Goal: Task Accomplishment & Management: Manage account settings

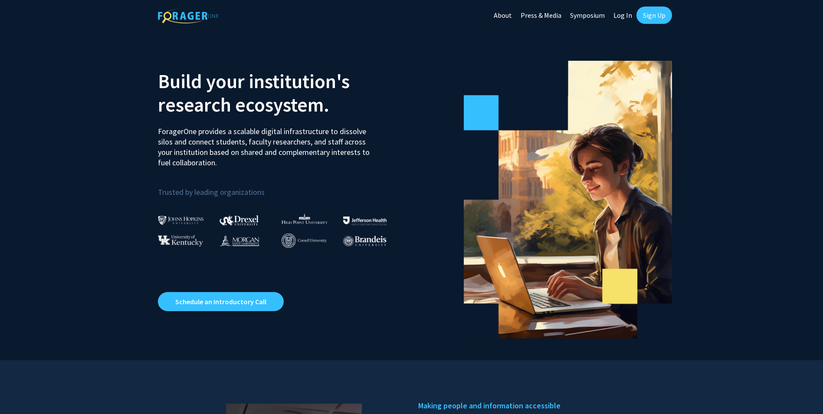
click at [627, 19] on link "Log In" at bounding box center [622, 15] width 27 height 30
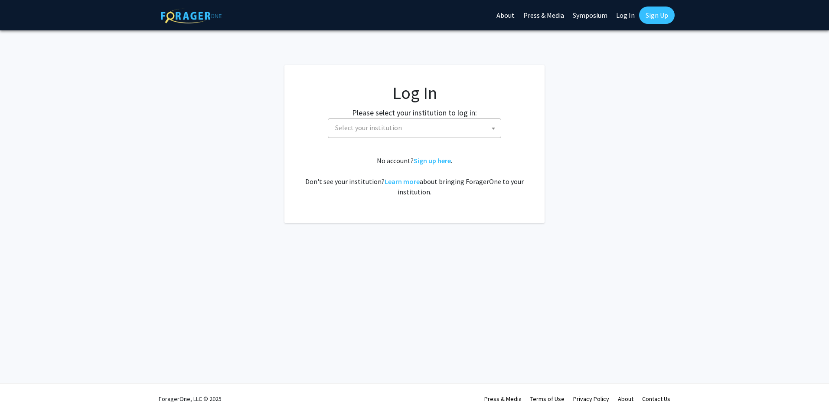
click at [430, 119] on span "Select your institution" at bounding box center [416, 128] width 169 height 18
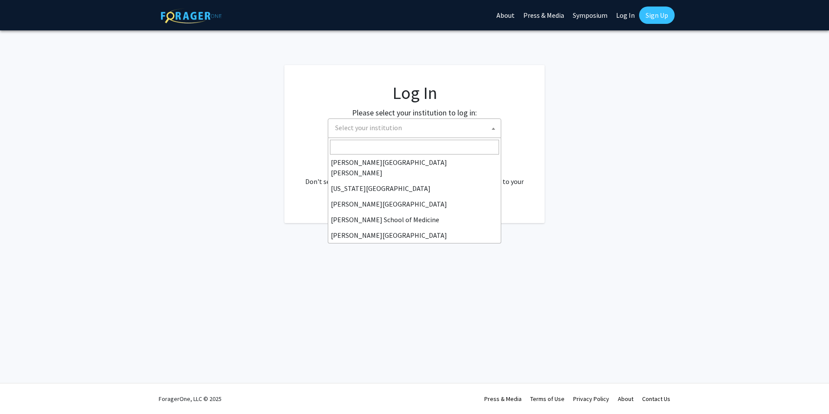
scroll to position [304, 0]
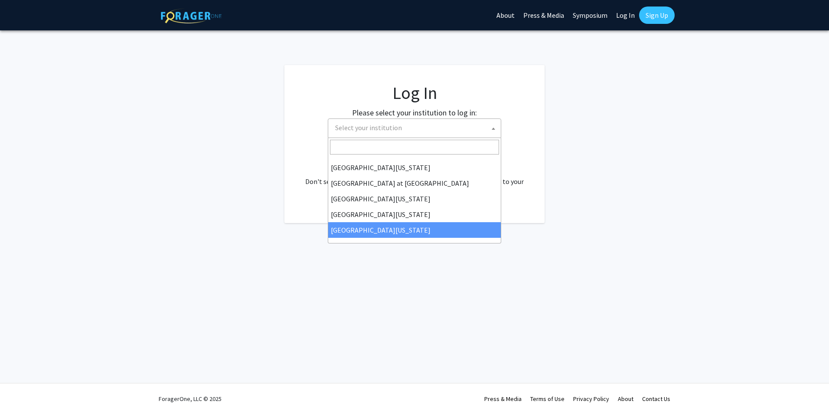
select select "33"
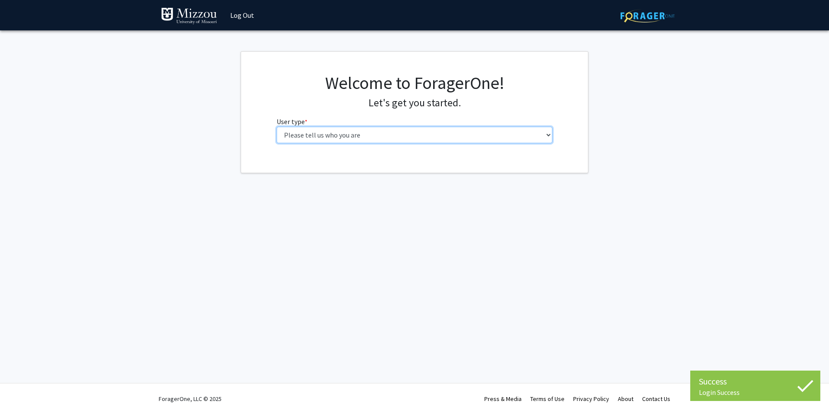
click at [412, 138] on select "Please tell us who you are Undergraduate Student Master's Student Doctoral Cand…" at bounding box center [415, 135] width 276 height 16
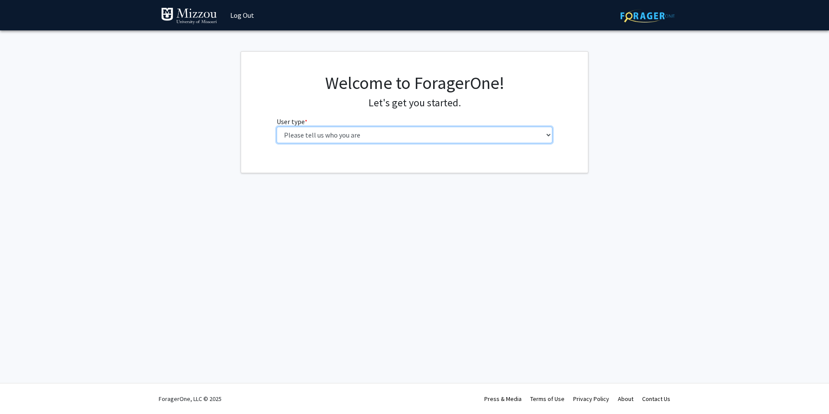
select select "1: undergrad"
click at [277, 127] on select "Please tell us who you are Undergraduate Student Master's Student Doctoral Cand…" at bounding box center [415, 135] width 276 height 16
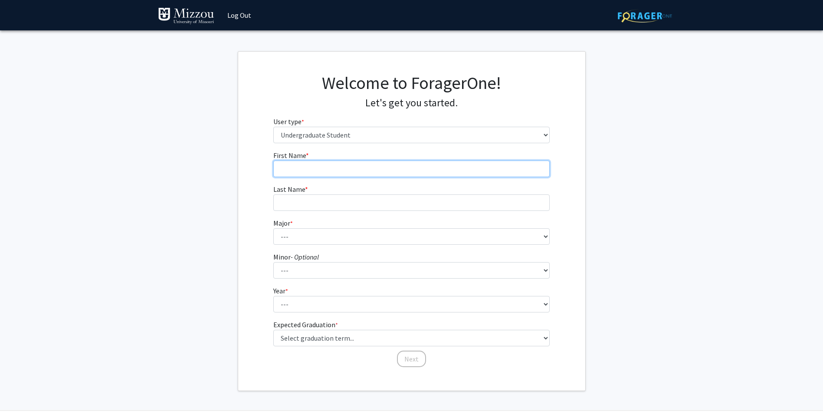
click at [373, 171] on input "First Name * required" at bounding box center [411, 169] width 276 height 16
type input "Kirsten"
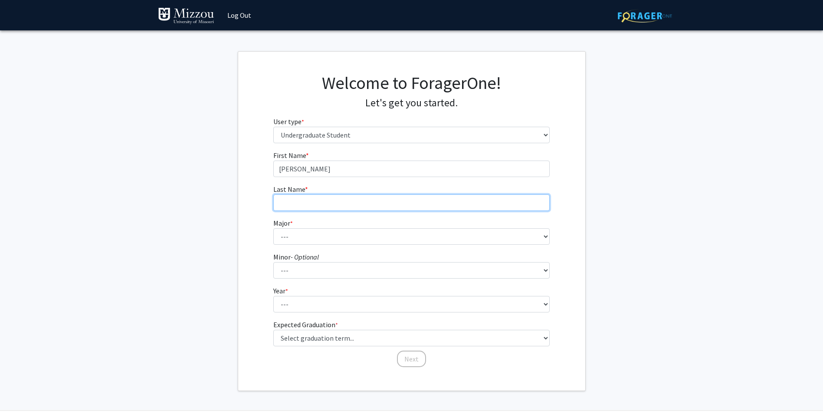
click at [383, 196] on input "Last Name * required" at bounding box center [411, 202] width 276 height 16
type input "Rich"
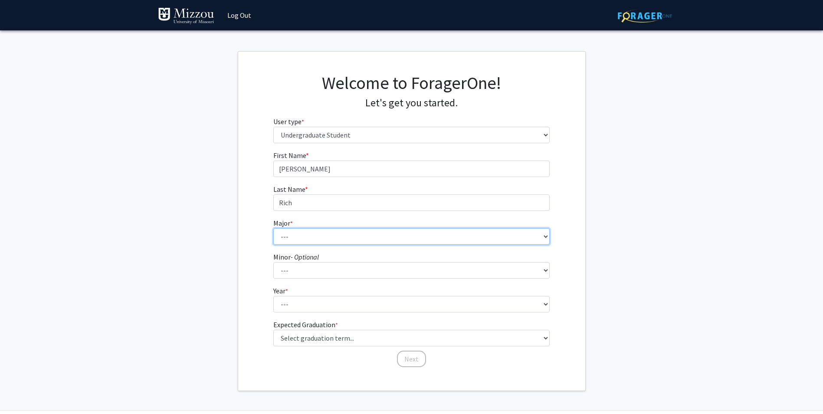
click at [384, 236] on select "--- Agribusiness Management Agricultural Education Agricultural Education: Comm…" at bounding box center [411, 236] width 276 height 16
select select "72: 2564"
click at [273, 228] on select "--- Agribusiness Management Agricultural Education Agricultural Education: Comm…" at bounding box center [411, 236] width 276 height 16
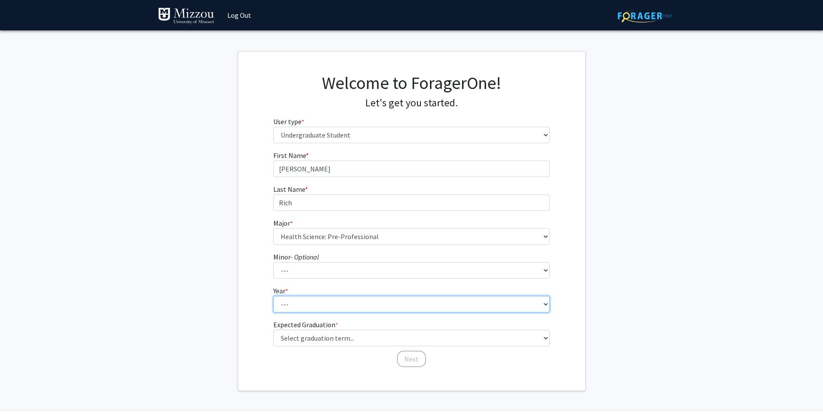
click at [349, 300] on select "--- First-year Sophomore Junior Senior Postbaccalaureate Certificate" at bounding box center [411, 304] width 276 height 16
select select "3: junior"
click at [273, 296] on select "--- First-year Sophomore Junior Senior Postbaccalaureate Certificate" at bounding box center [411, 304] width 276 height 16
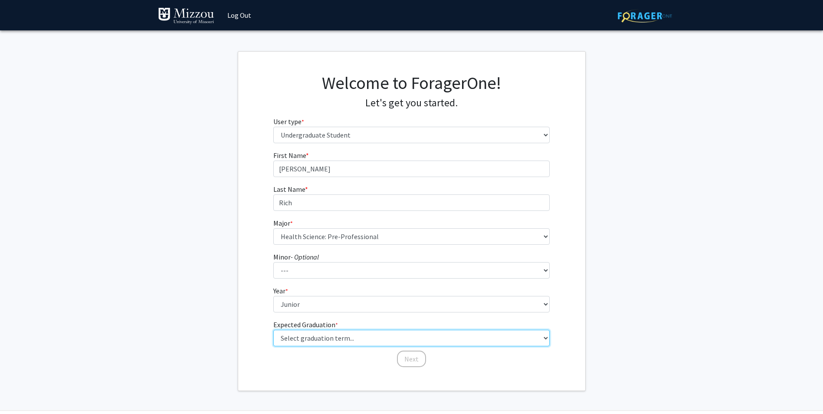
click at [351, 340] on select "Select graduation term... Spring 2025 Summer 2025 Fall 2025 Winter 2025 Spring …" at bounding box center [411, 338] width 276 height 16
select select "13: spring_2028"
click at [273, 330] on select "Select graduation term... Spring 2025 Summer 2025 Fall 2025 Winter 2025 Spring …" at bounding box center [411, 338] width 276 height 16
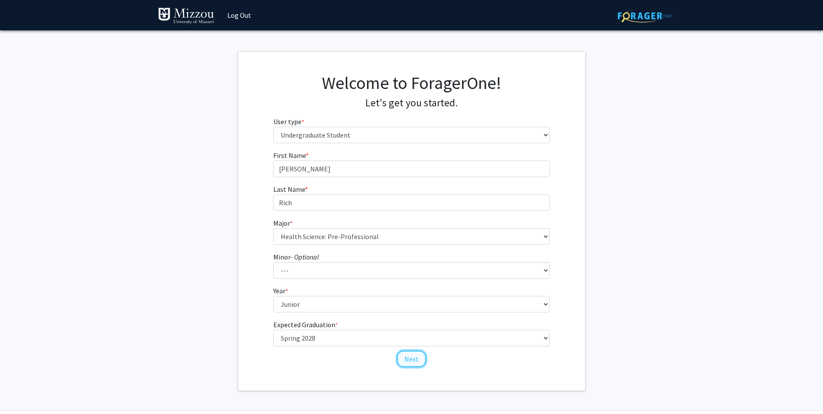
click at [404, 363] on button "Next" at bounding box center [411, 359] width 29 height 16
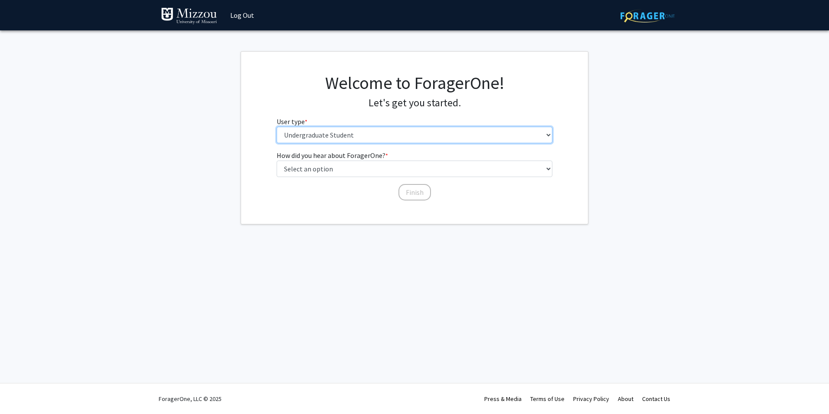
click at [344, 141] on select "Please tell us who you are Undergraduate Student Master's Student Doctoral Cand…" at bounding box center [415, 135] width 276 height 16
click at [277, 127] on select "Please tell us who you are Undergraduate Student Master's Student Doctoral Cand…" at bounding box center [415, 135] width 276 height 16
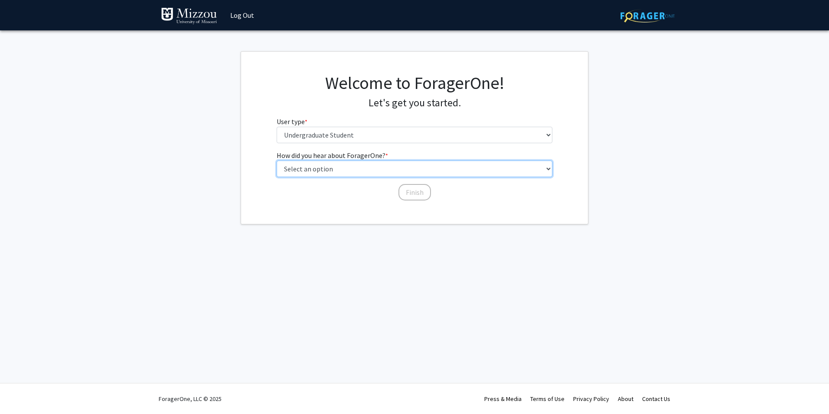
click at [340, 166] on select "Select an option Peer/student recommendation Faculty/staff recommendation Unive…" at bounding box center [415, 169] width 276 height 16
select select "3: university_website"
click at [277, 161] on select "Select an option Peer/student recommendation Faculty/staff recommendation Unive…" at bounding box center [415, 169] width 276 height 16
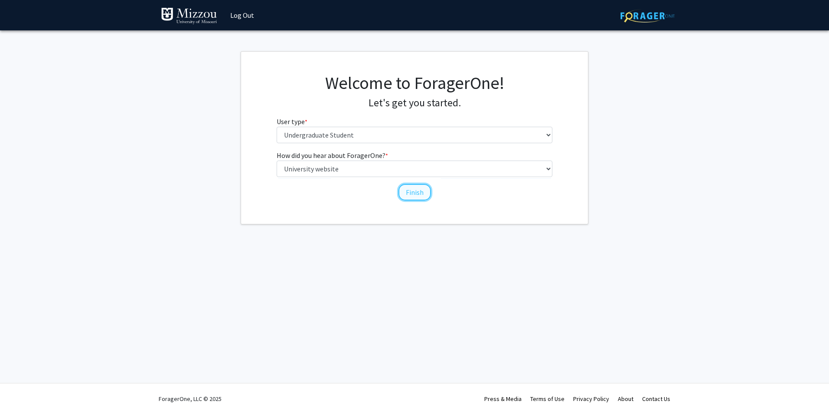
click at [419, 194] on button "Finish" at bounding box center [415, 192] width 33 height 16
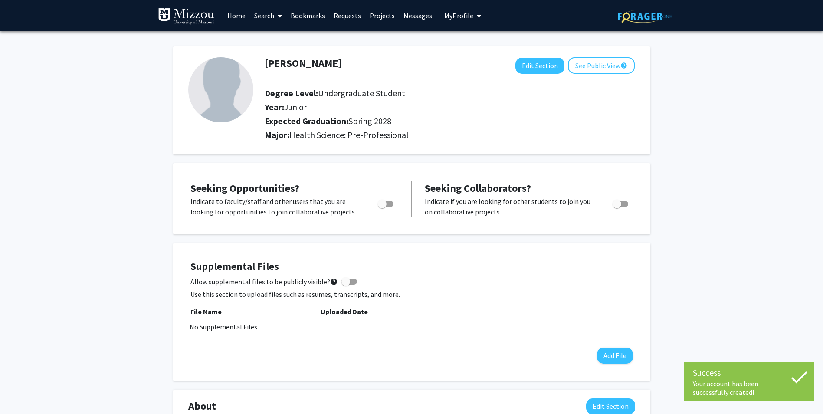
click at [384, 202] on span "Toggle" at bounding box center [382, 204] width 9 height 9
click at [382, 207] on input "Are you actively seeking opportunities?" at bounding box center [382, 207] width 0 height 0
checkbox input "true"
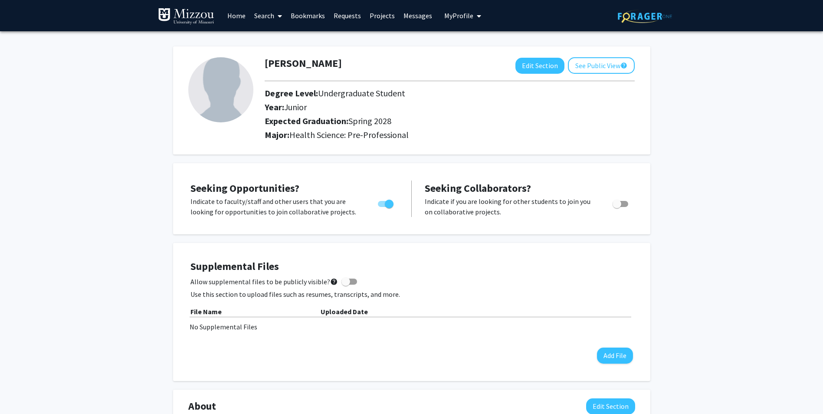
click at [388, 16] on link "Projects" at bounding box center [382, 15] width 34 height 30
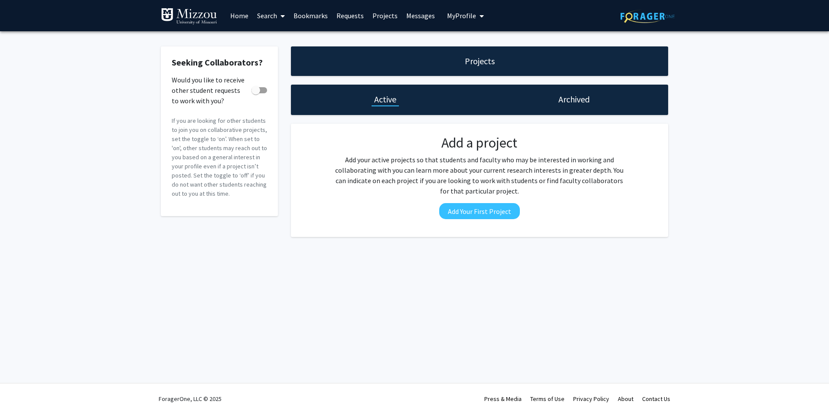
click at [344, 16] on link "Requests" at bounding box center [350, 15] width 36 height 30
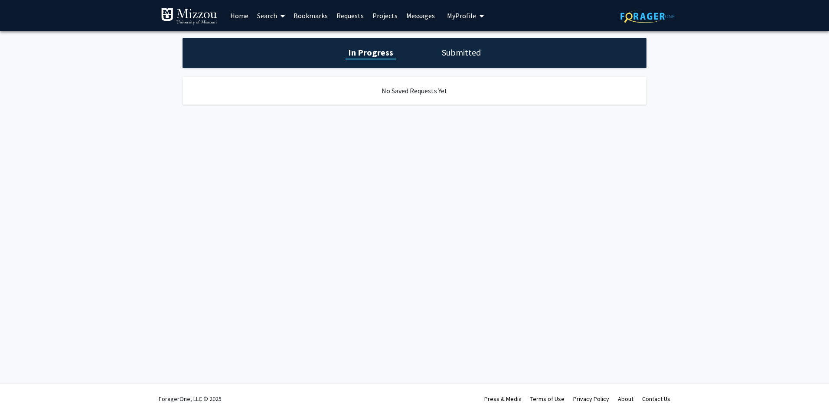
click at [466, 14] on span "My Profile" at bounding box center [461, 15] width 29 height 9
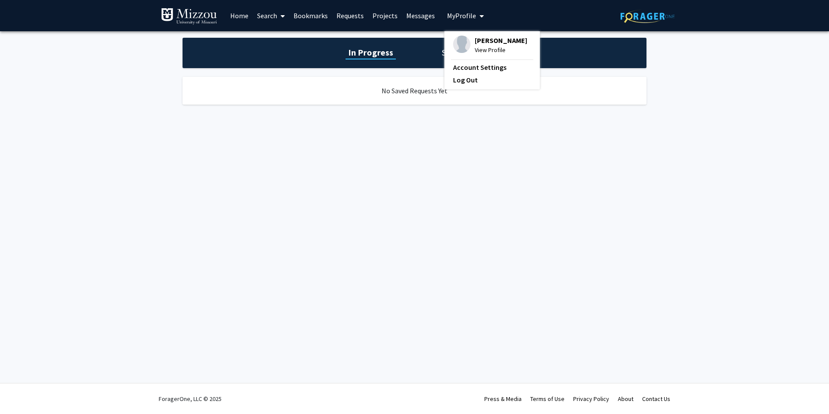
click at [230, 16] on link "Home" at bounding box center [239, 15] width 27 height 30
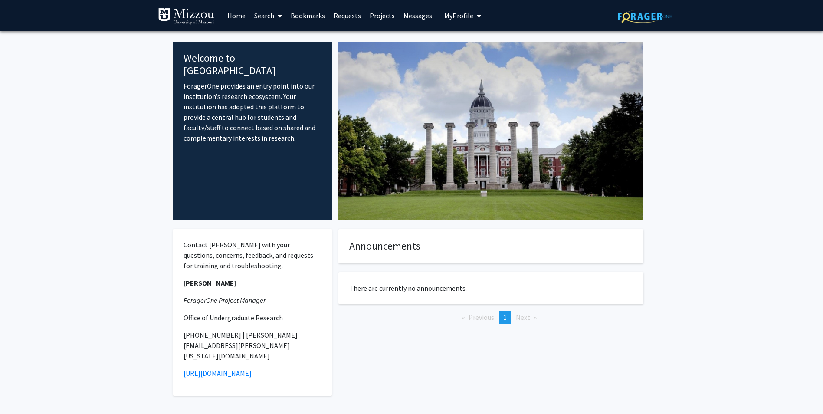
click at [253, 130] on p "ForagerOne provides an entry point into our institution’s research ecosystem. Y…" at bounding box center [252, 112] width 138 height 62
click at [466, 16] on span "My Profile" at bounding box center [458, 15] width 29 height 9
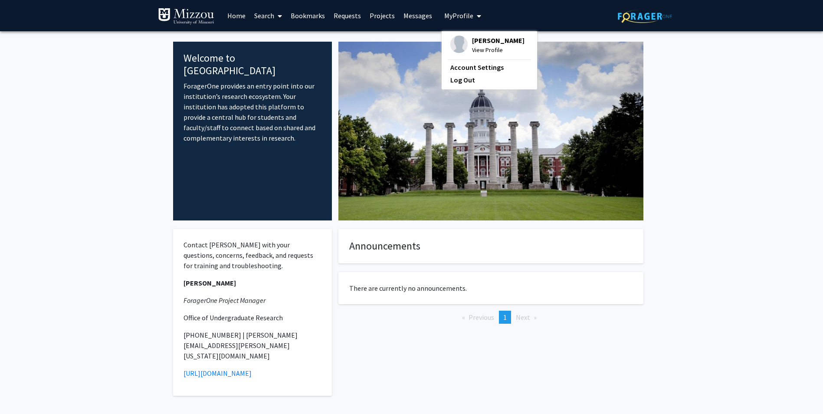
click at [348, 15] on link "Requests" at bounding box center [347, 15] width 36 height 30
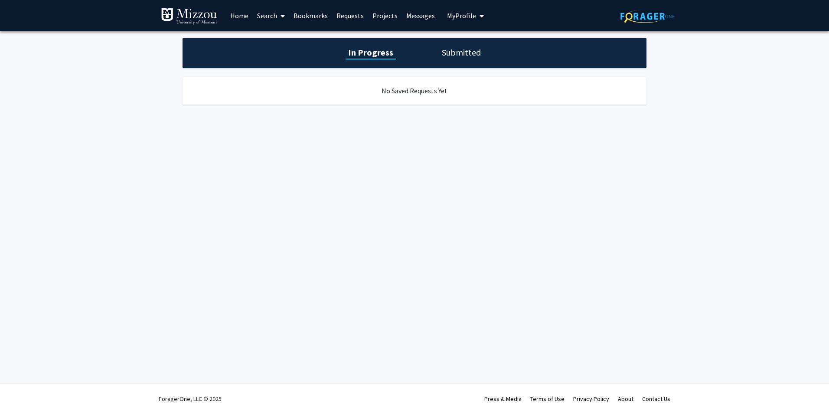
click at [316, 15] on link "Bookmarks" at bounding box center [310, 15] width 43 height 30
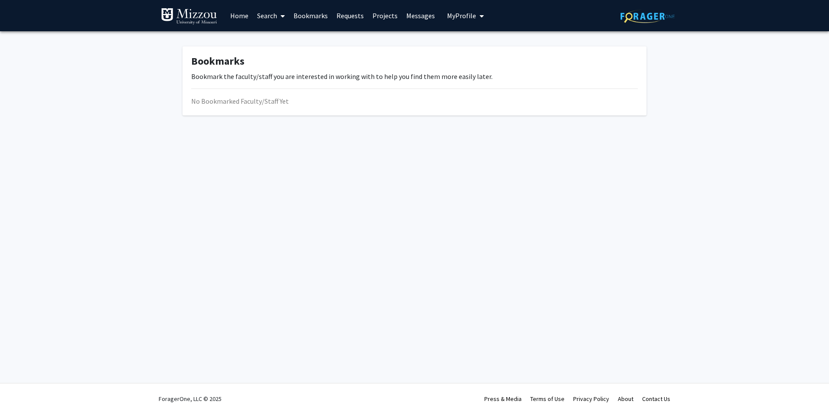
click at [274, 16] on link "Search" at bounding box center [271, 15] width 36 height 30
click at [300, 45] on span "Faculty/Staff" at bounding box center [285, 39] width 64 height 17
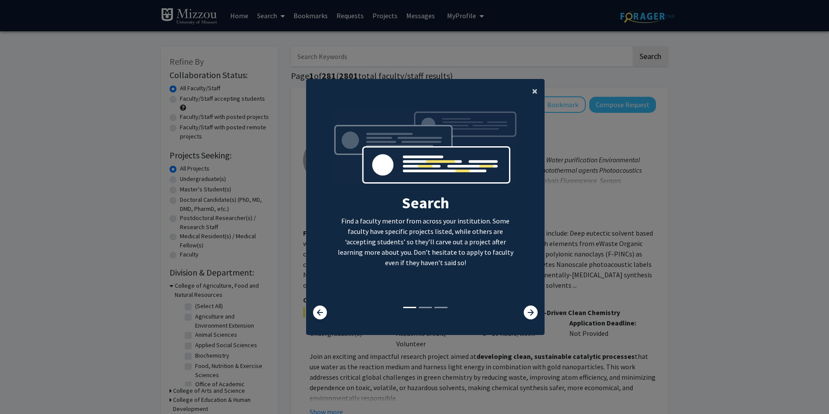
click at [532, 90] on span "×" at bounding box center [535, 90] width 6 height 13
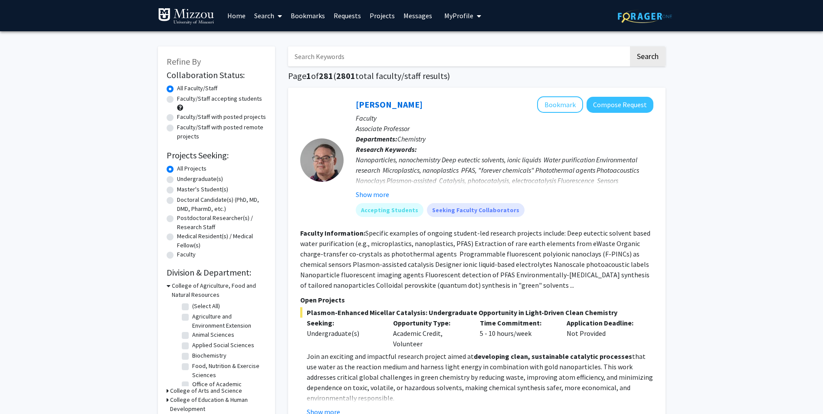
click at [462, 16] on span "My Profile" at bounding box center [458, 15] width 29 height 9
click at [472, 43] on span "Kirsten Rich" at bounding box center [498, 41] width 52 height 10
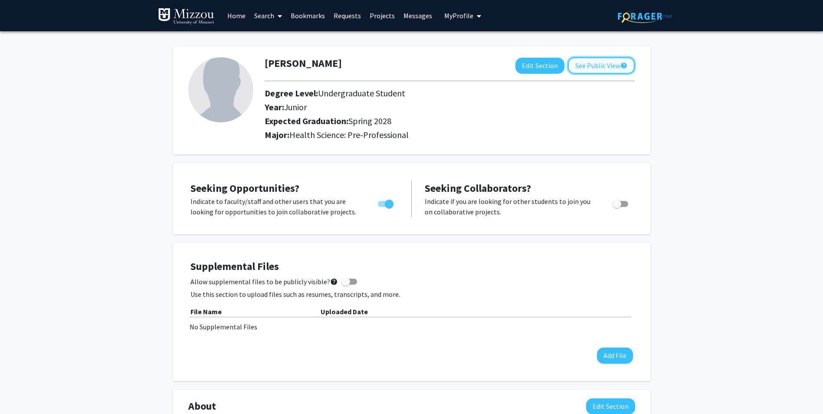
click at [607, 64] on button "See Public View help" at bounding box center [601, 65] width 67 height 16
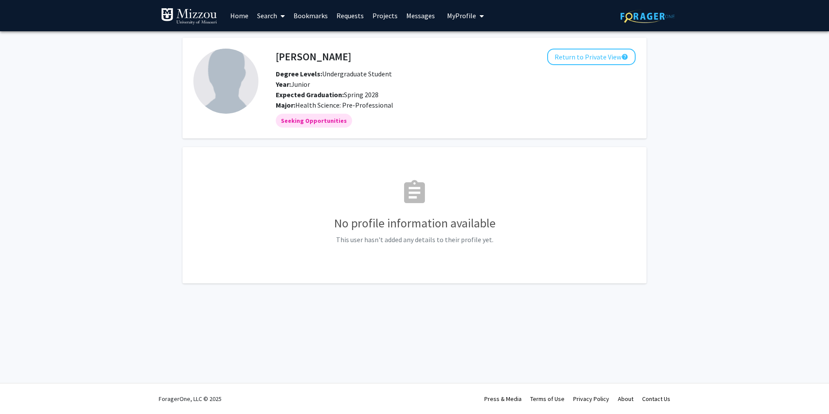
click at [243, 91] on img at bounding box center [225, 81] width 65 height 65
click at [575, 58] on button "Return to Private View help" at bounding box center [591, 57] width 88 height 16
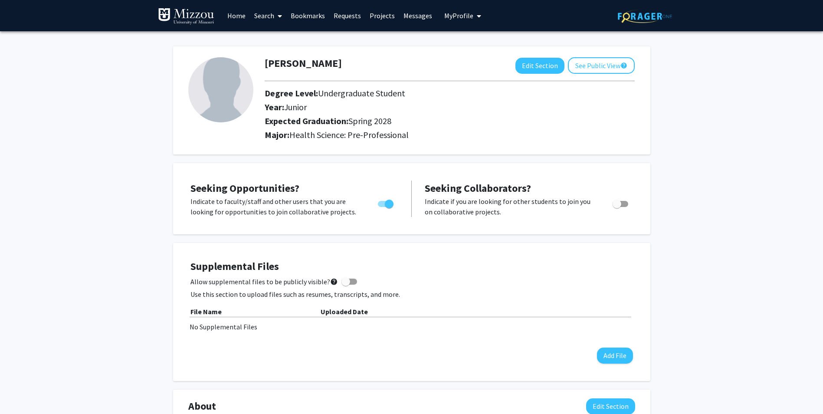
click at [226, 100] on img at bounding box center [220, 89] width 65 height 65
click at [537, 63] on button "Edit Section" at bounding box center [539, 66] width 49 height 16
select select "junior"
select select "41: spring_2028"
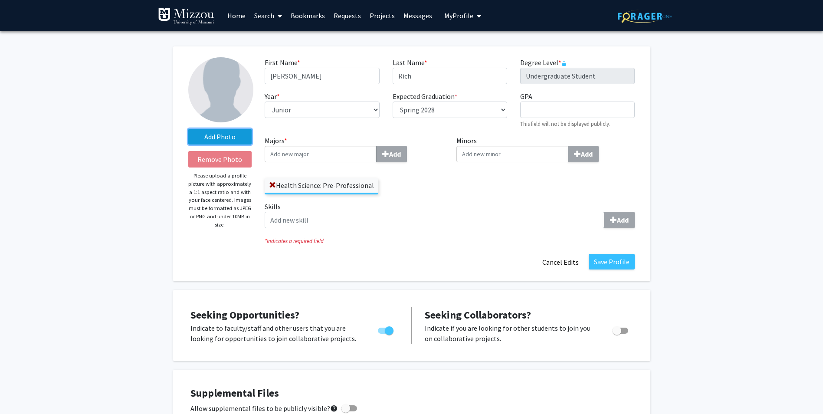
click at [222, 138] on label "Add Photo" at bounding box center [220, 137] width 64 height 16
click at [0, 0] on input "Add Photo" at bounding box center [0, 0] width 0 height 0
click at [228, 141] on label "Add Photo" at bounding box center [220, 137] width 64 height 16
click at [0, 0] on input "Add Photo" at bounding box center [0, 0] width 0 height 0
drag, startPoint x: 781, startPoint y: 0, endPoint x: 237, endPoint y: 134, distance: 560.7
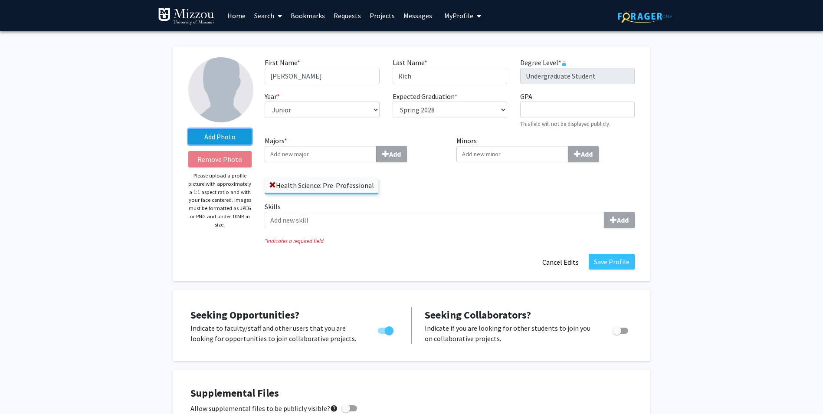
click at [237, 134] on label "Add Photo" at bounding box center [220, 137] width 64 height 16
click at [0, 0] on input "Add Photo" at bounding box center [0, 0] width 0 height 0
click at [224, 145] on div "Add Photo Remove Photo Please upload a profile picture with approximately a 1:1…" at bounding box center [220, 163] width 77 height 213
click at [223, 138] on label "Add Photo" at bounding box center [220, 137] width 64 height 16
click at [0, 0] on input "Add Photo" at bounding box center [0, 0] width 0 height 0
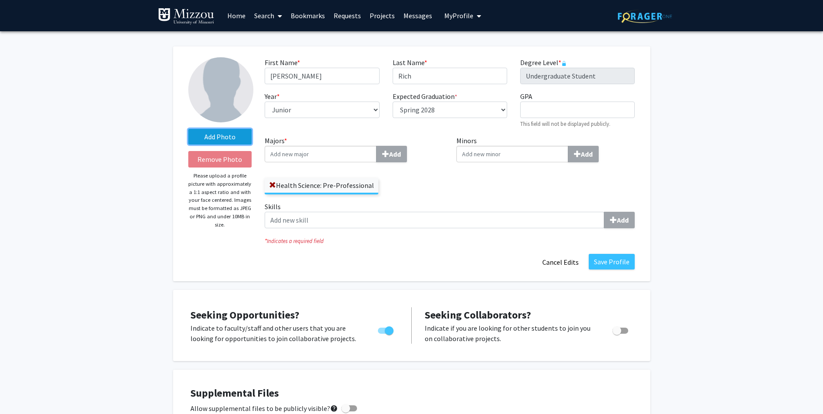
click at [235, 134] on label "Add Photo" at bounding box center [220, 137] width 64 height 16
click at [0, 0] on input "Add Photo" at bounding box center [0, 0] width 0 height 0
drag, startPoint x: 244, startPoint y: 14, endPoint x: 236, endPoint y: 16, distance: 8.9
click at [244, 14] on link "Home" at bounding box center [236, 15] width 27 height 30
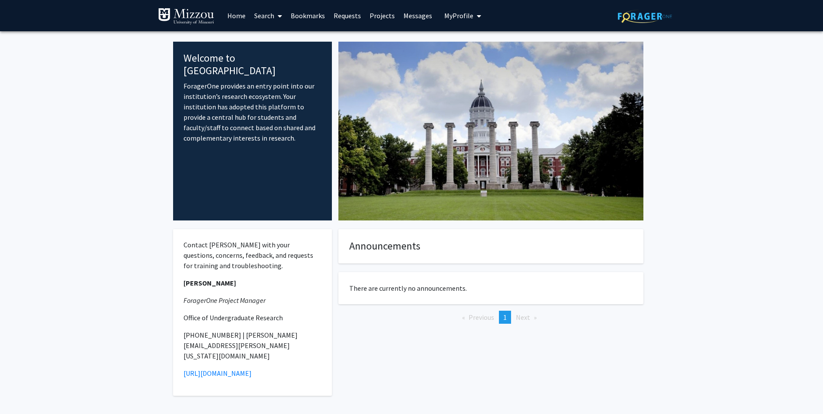
click at [450, 16] on span "My Profile" at bounding box center [458, 15] width 29 height 9
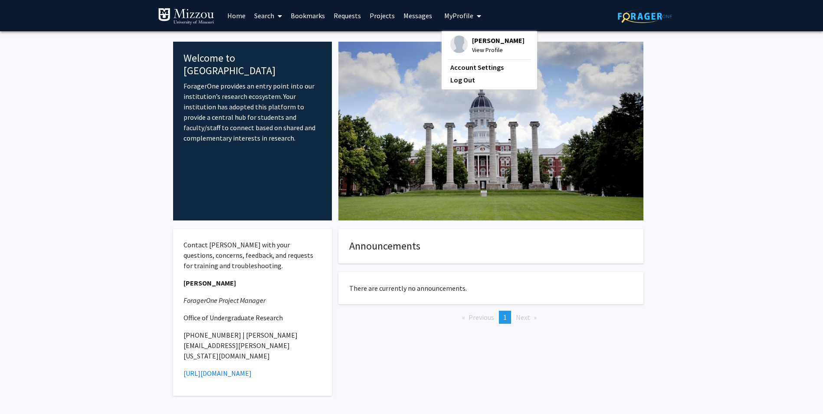
click at [492, 52] on span "View Profile" at bounding box center [498, 50] width 52 height 10
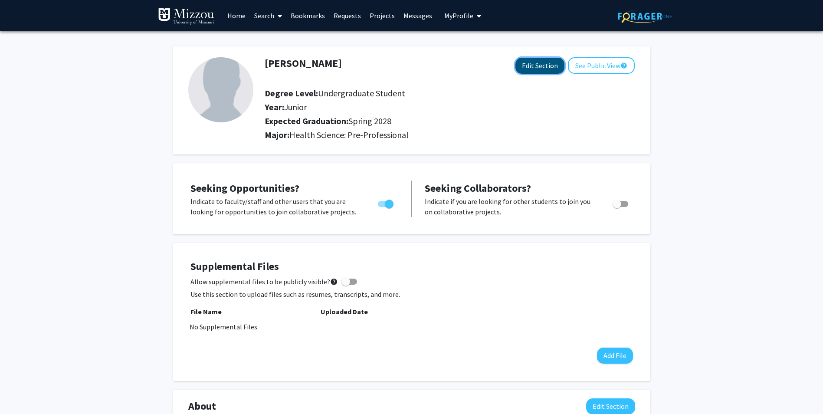
click at [522, 68] on button "Edit Section" at bounding box center [539, 66] width 49 height 16
select select "junior"
select select "41: spring_2028"
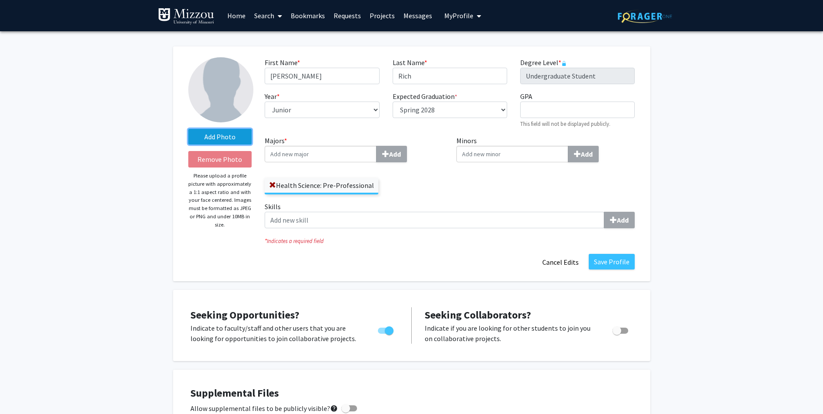
click at [232, 140] on label "Add Photo" at bounding box center [220, 137] width 64 height 16
click at [0, 0] on input "Add Photo" at bounding box center [0, 0] width 0 height 0
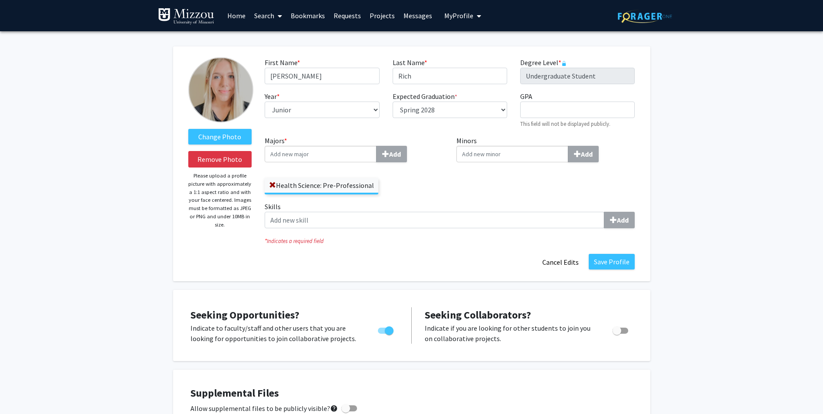
click at [235, 95] on img at bounding box center [220, 89] width 65 height 65
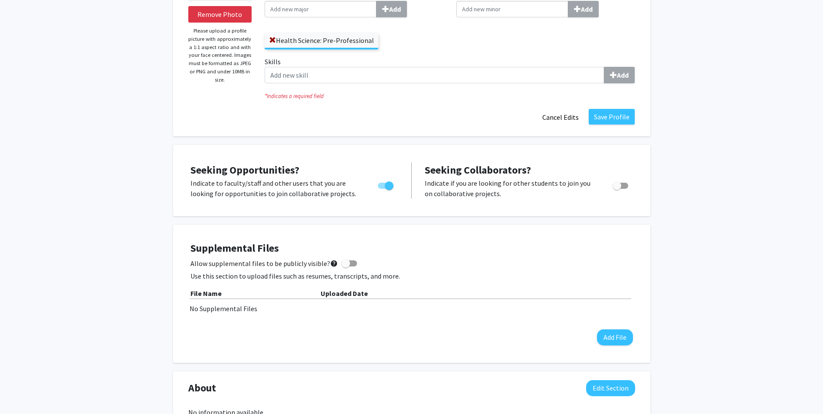
scroll to position [15, 0]
